Goal: Find contact information: Find contact information

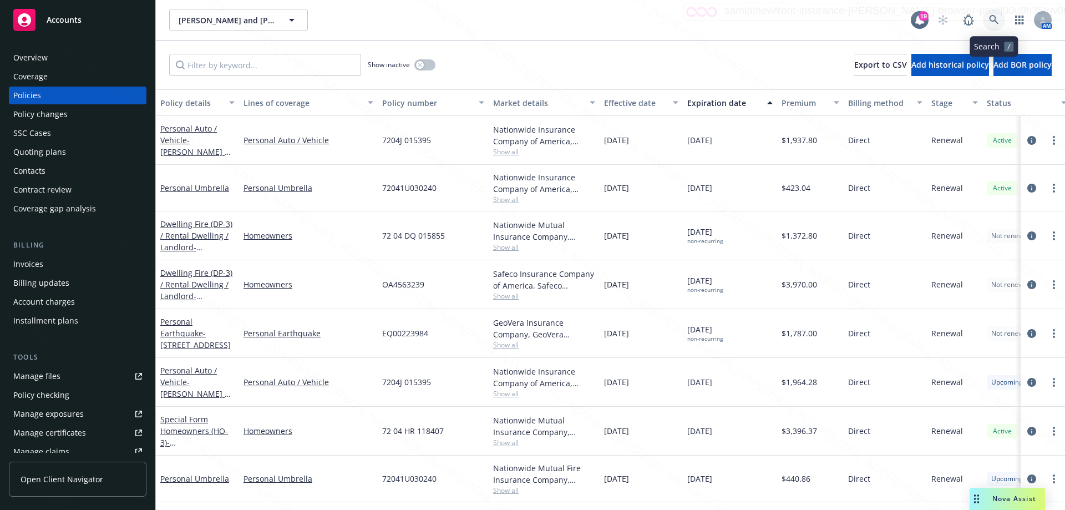
scroll to position [49, 0]
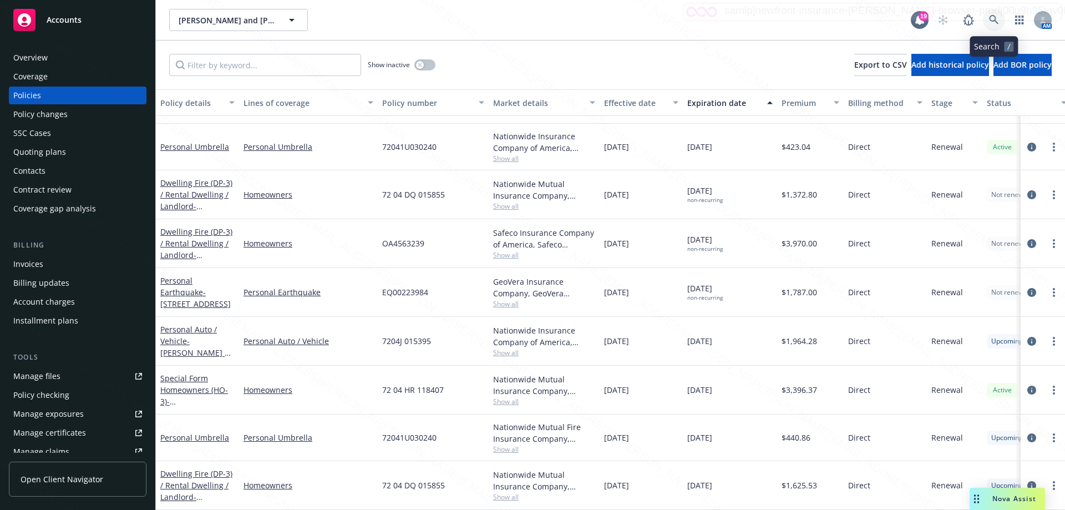
click at [988, 18] on link at bounding box center [994, 20] width 22 height 22
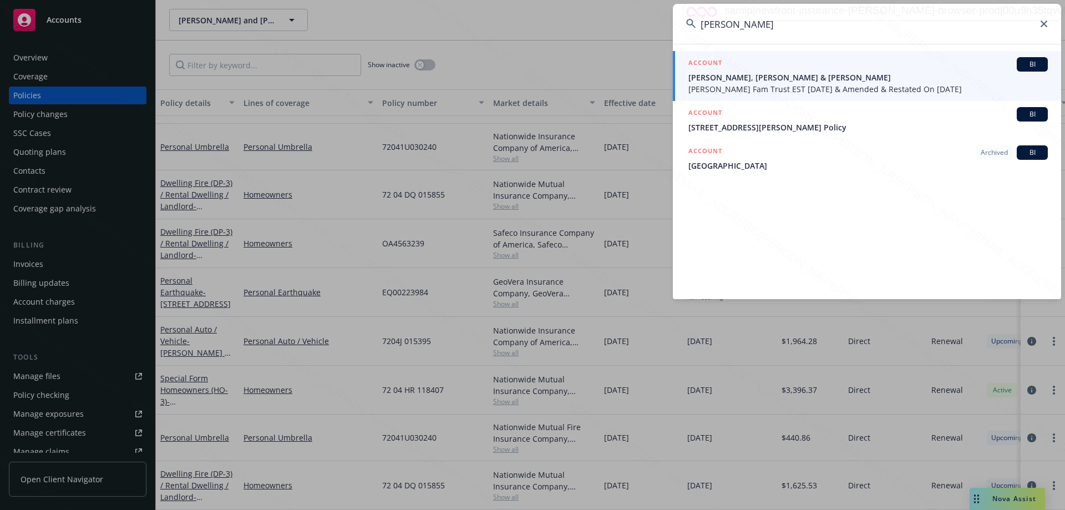
type input "[PERSON_NAME]"
click at [776, 87] on span "[PERSON_NAME] Fam Trust EST [DATE] & Amended & Restated On [DATE]" at bounding box center [867, 89] width 359 height 12
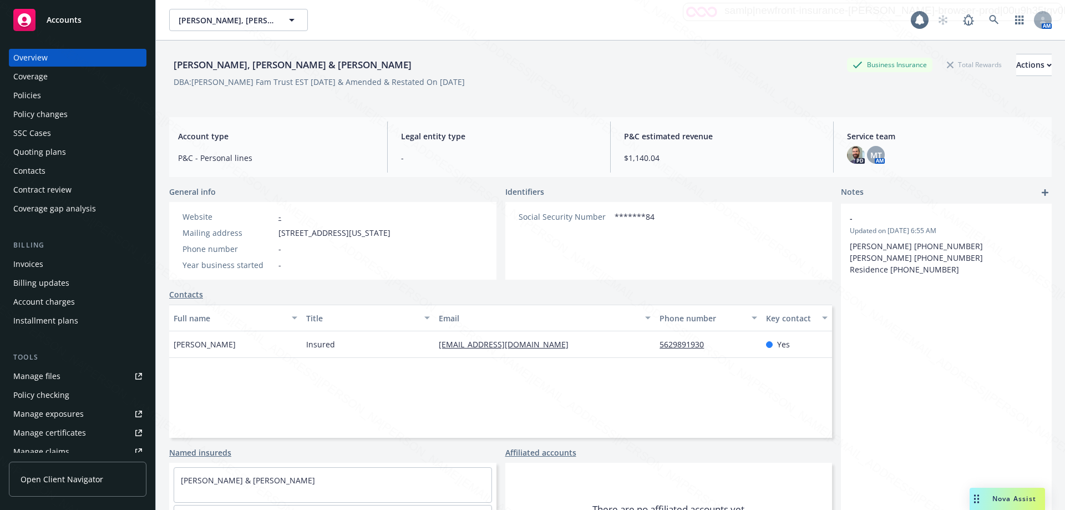
click at [38, 93] on div "Policies" at bounding box center [27, 96] width 28 height 18
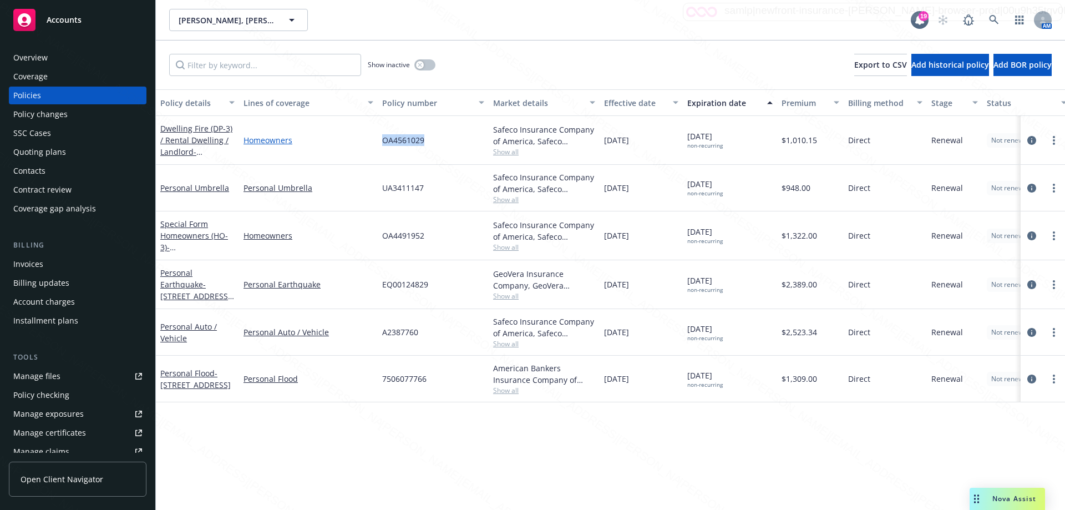
drag, startPoint x: 428, startPoint y: 141, endPoint x: 362, endPoint y: 143, distance: 66.0
click at [362, 143] on div "Dwelling Fire (DP-3) / Rental Dwelling / Landlord - [STREET_ADDRESS] Homeowners…" at bounding box center [691, 140] width 1070 height 49
copy div "OA4561029"
click at [37, 59] on div "Overview" at bounding box center [30, 58] width 34 height 18
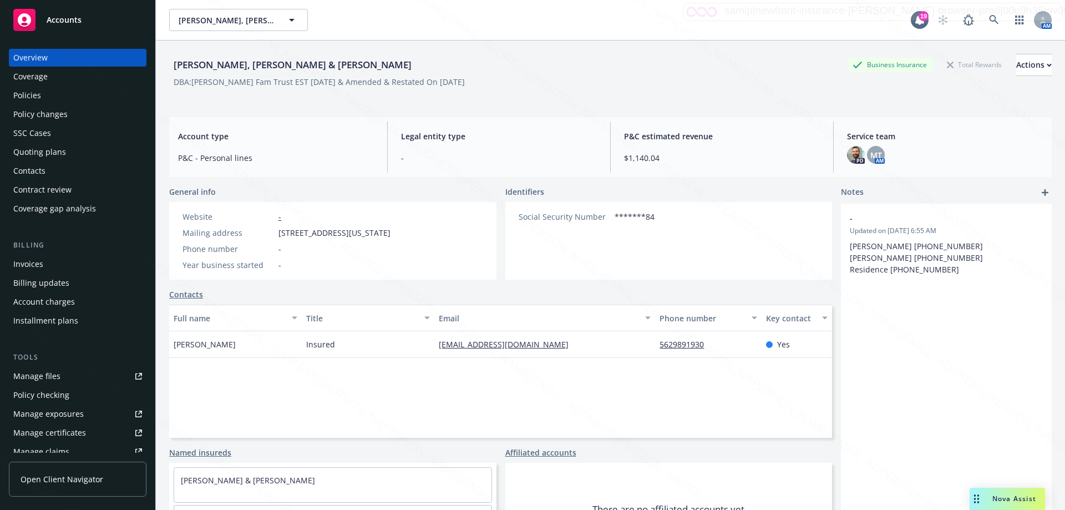
click at [29, 93] on div "Policies" at bounding box center [27, 96] width 28 height 18
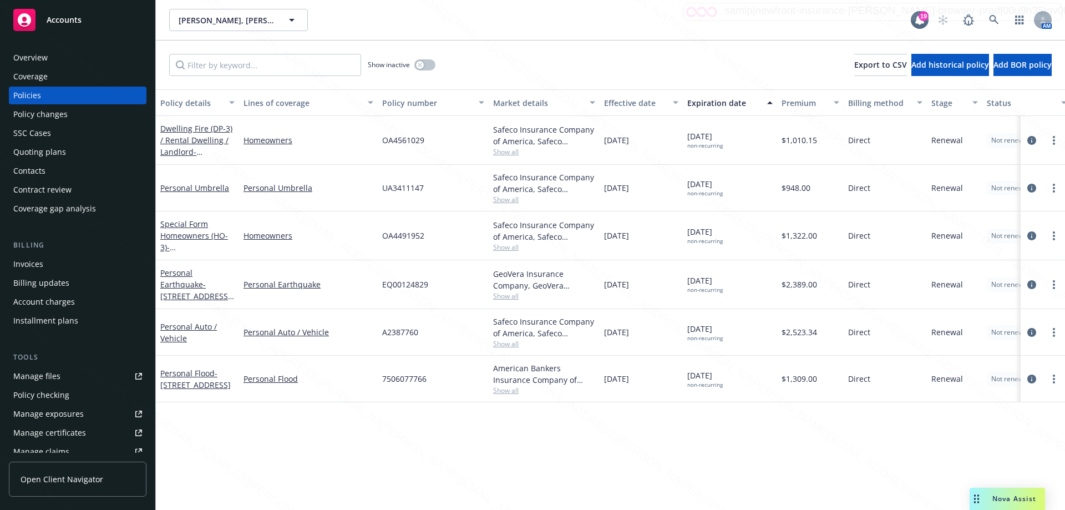
click at [349, 206] on div "Personal Umbrella" at bounding box center [308, 188] width 139 height 47
click at [786, 445] on div "Policy details Lines of coverage Policy number Market details Effective date Ex…" at bounding box center [610, 299] width 909 height 420
drag, startPoint x: 380, startPoint y: 141, endPoint x: 440, endPoint y: 152, distance: 60.4
click at [440, 152] on div "OA4561029" at bounding box center [433, 140] width 111 height 49
copy span "OA4561029"
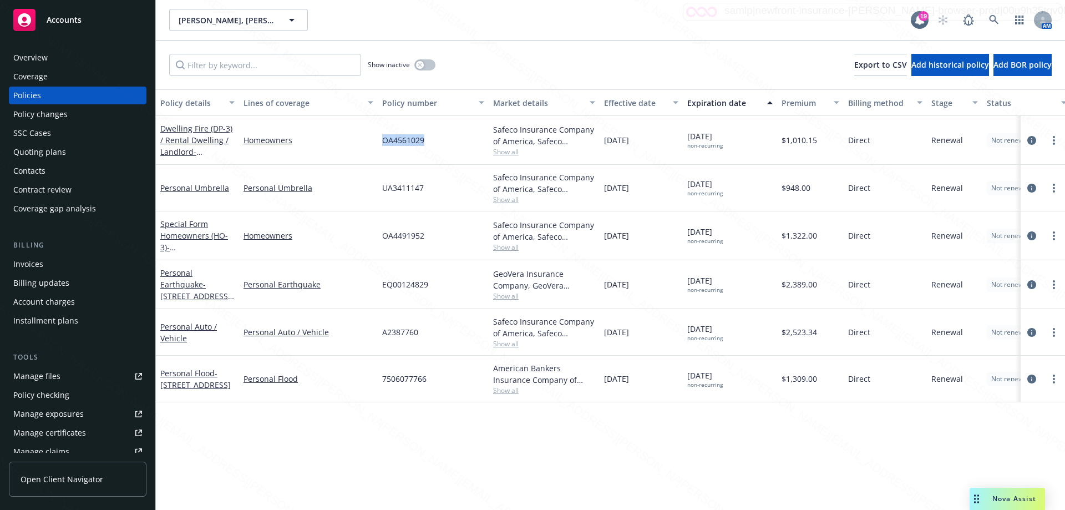
click at [44, 57] on div "Overview" at bounding box center [30, 58] width 34 height 18
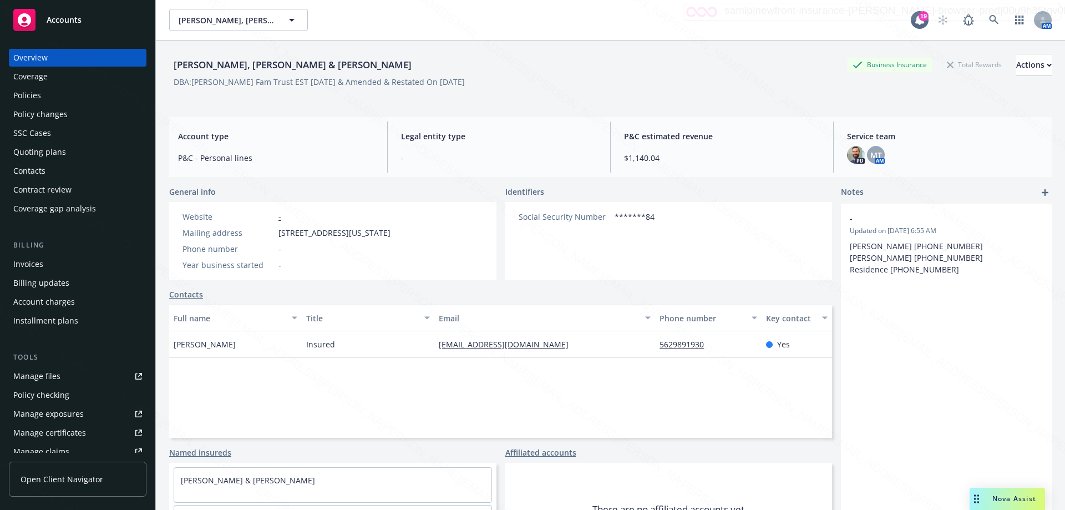
click at [434, 344] on div "[EMAIL_ADDRESS][DOMAIN_NAME]" at bounding box center [544, 344] width 221 height 27
drag, startPoint x: 434, startPoint y: 344, endPoint x: 590, endPoint y: 353, distance: 156.1
click at [590, 353] on div "[EMAIL_ADDRESS][DOMAIN_NAME]" at bounding box center [544, 344] width 221 height 27
copy link "[EMAIL_ADDRESS][DOMAIN_NAME]"
